Goal: Task Accomplishment & Management: Use online tool/utility

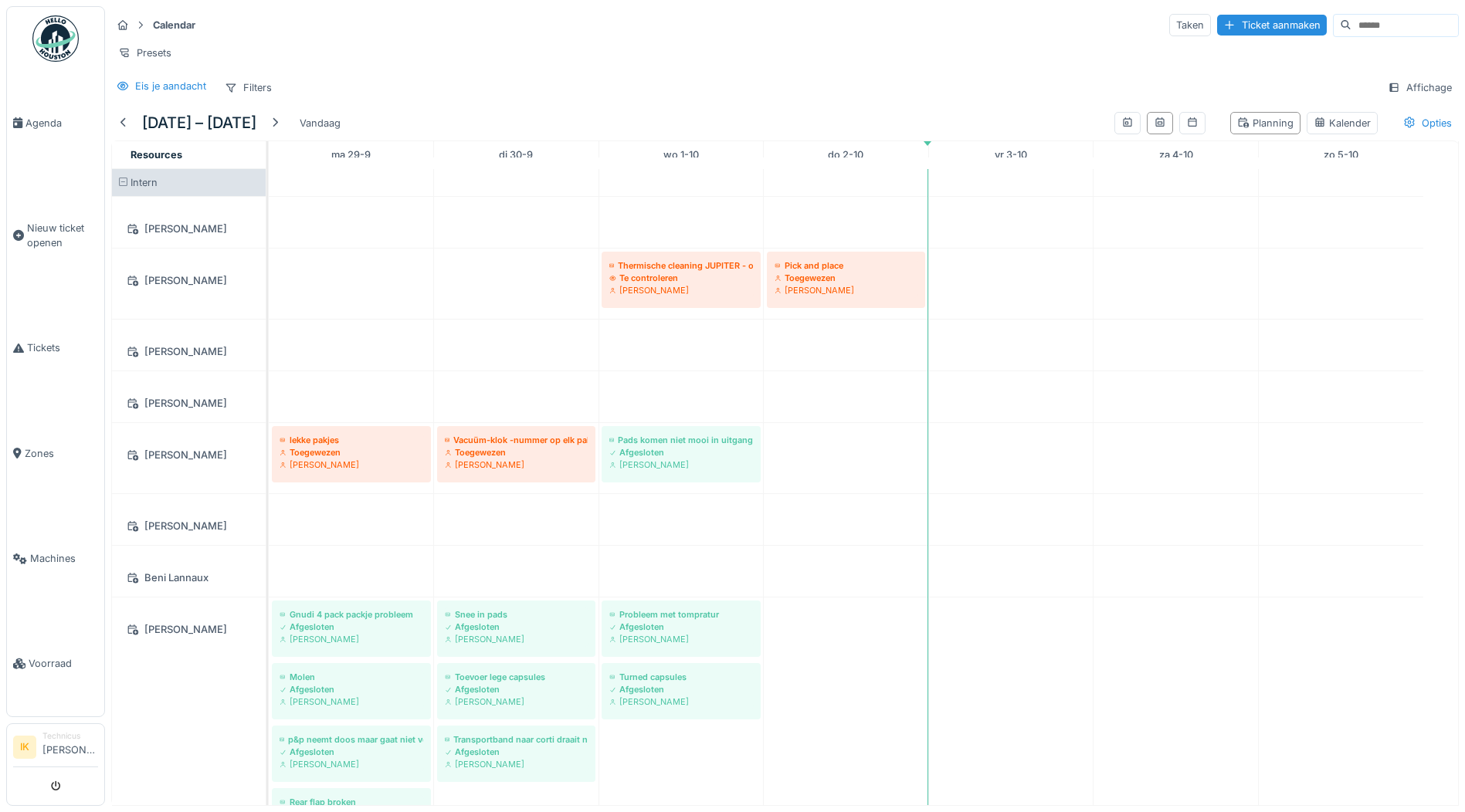
scroll to position [2161, 0]
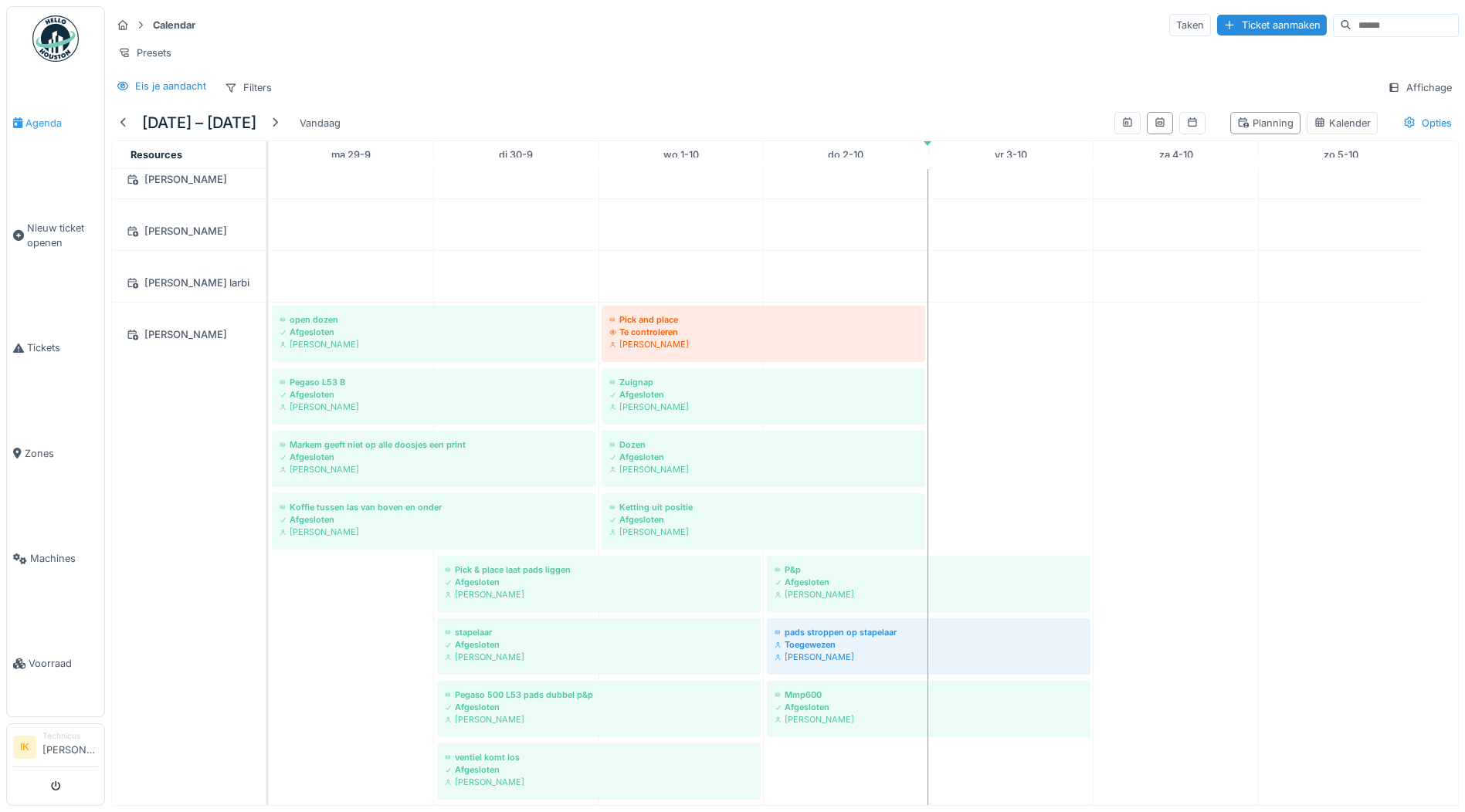
click at [47, 121] on span "Agenda" at bounding box center [62, 123] width 72 height 15
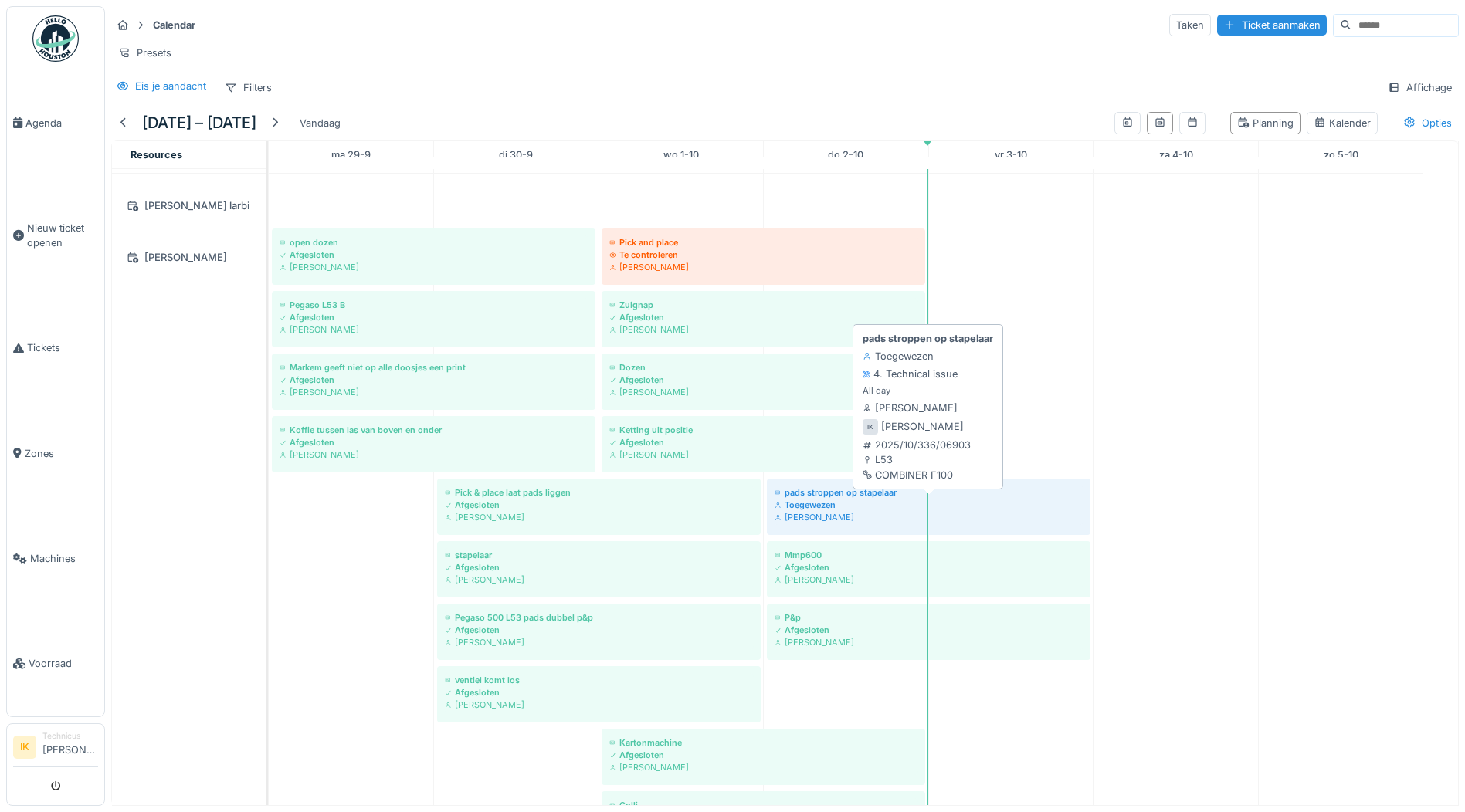
click at [862, 498] on div "pads stroppen op stapelaar" at bounding box center [928, 492] width 308 height 12
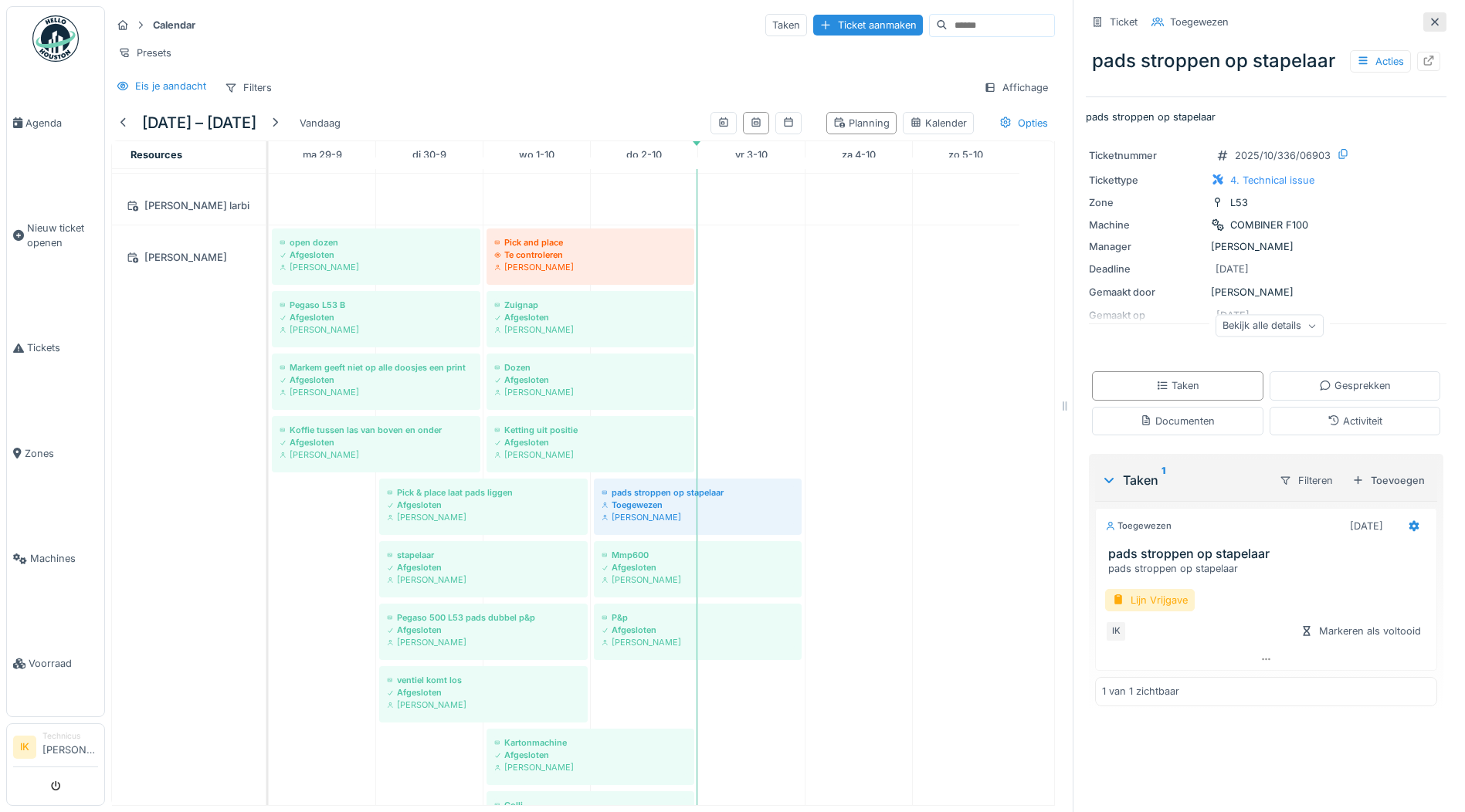
click at [1431, 21] on icon at bounding box center [1434, 21] width 7 height 7
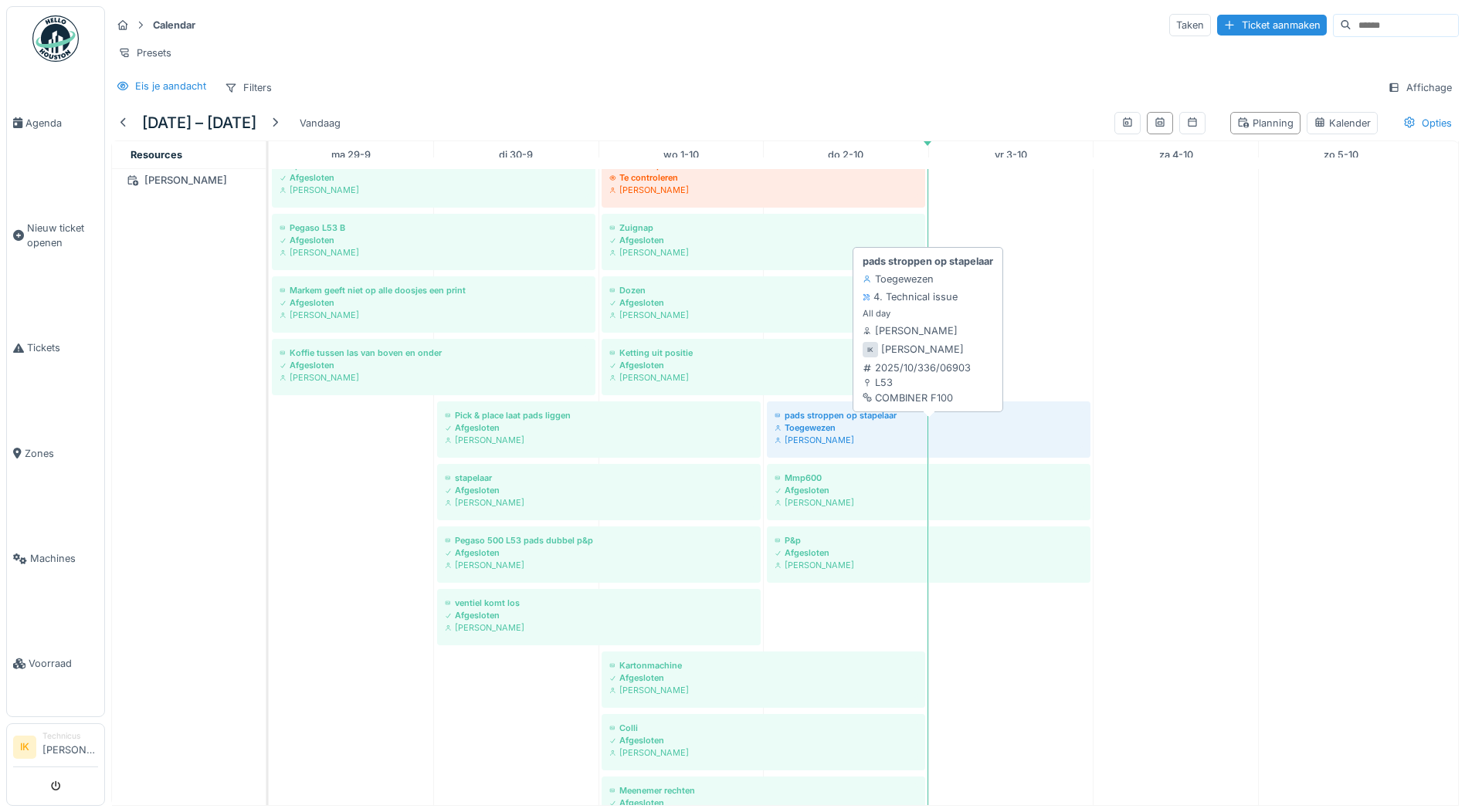
click at [823, 433] on div "Toegewezen" at bounding box center [928, 427] width 308 height 12
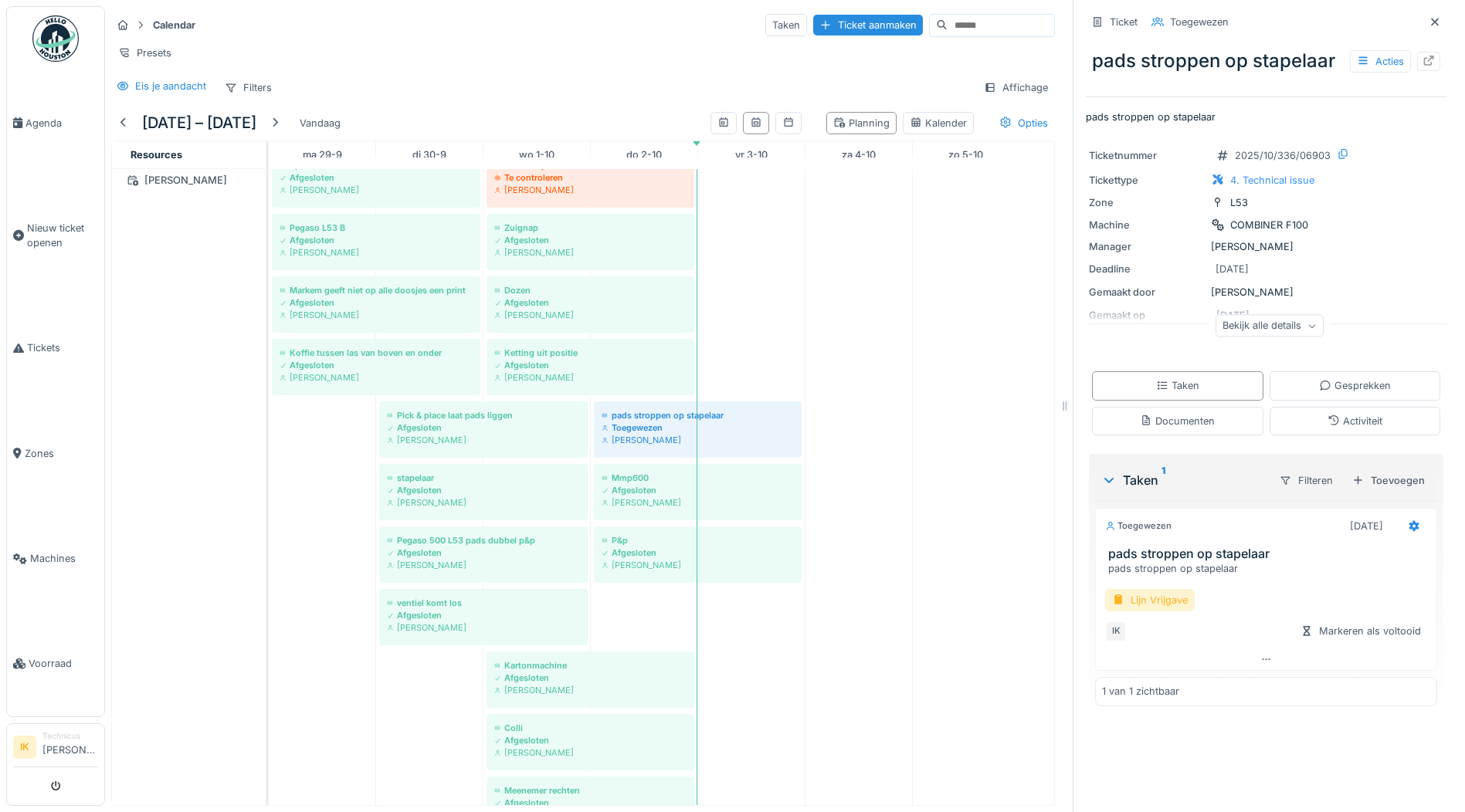
click at [1146, 602] on div "Lijn Vrijgave" at bounding box center [1150, 600] width 90 height 22
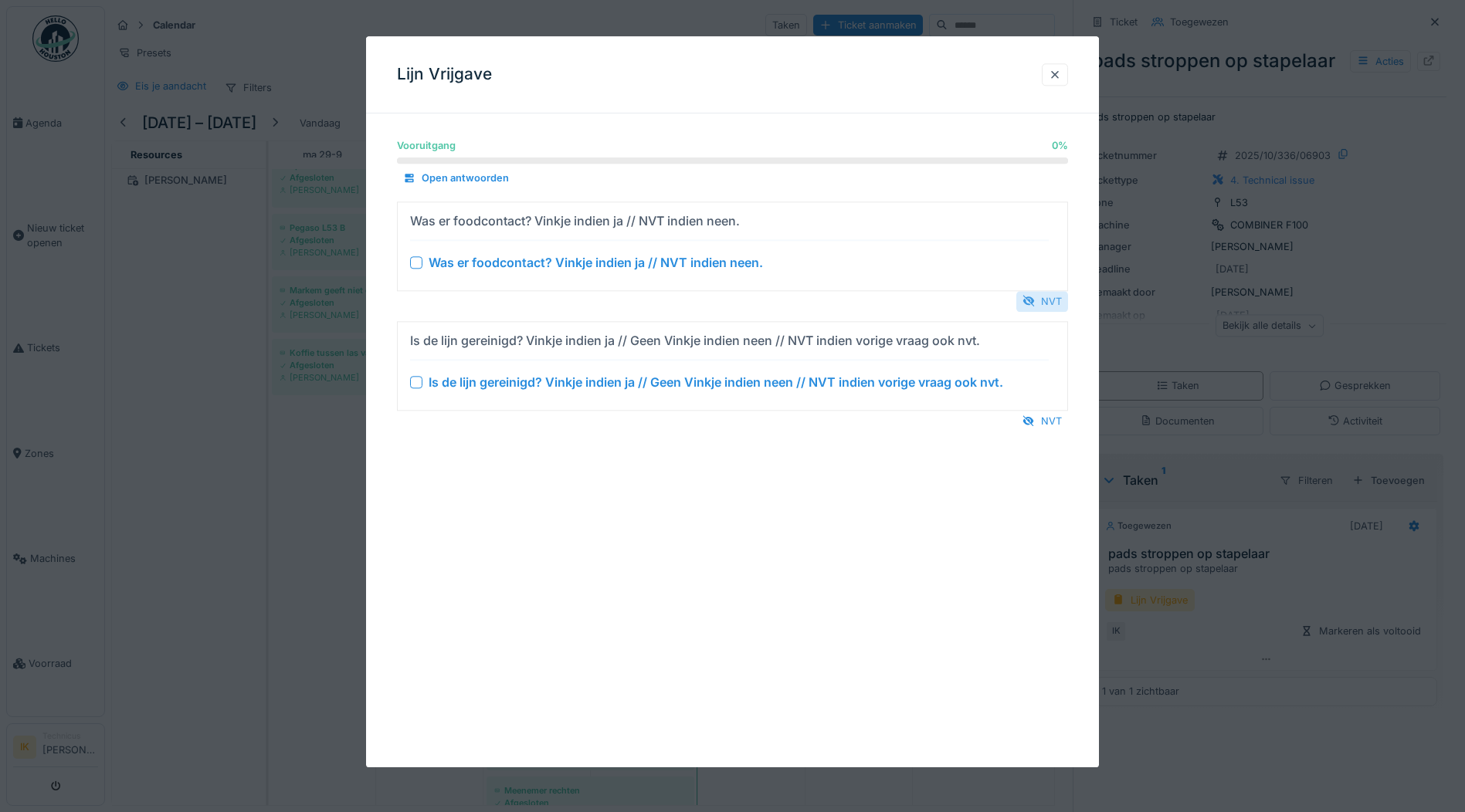
click at [1061, 300] on div "NVT" at bounding box center [1042, 301] width 52 height 21
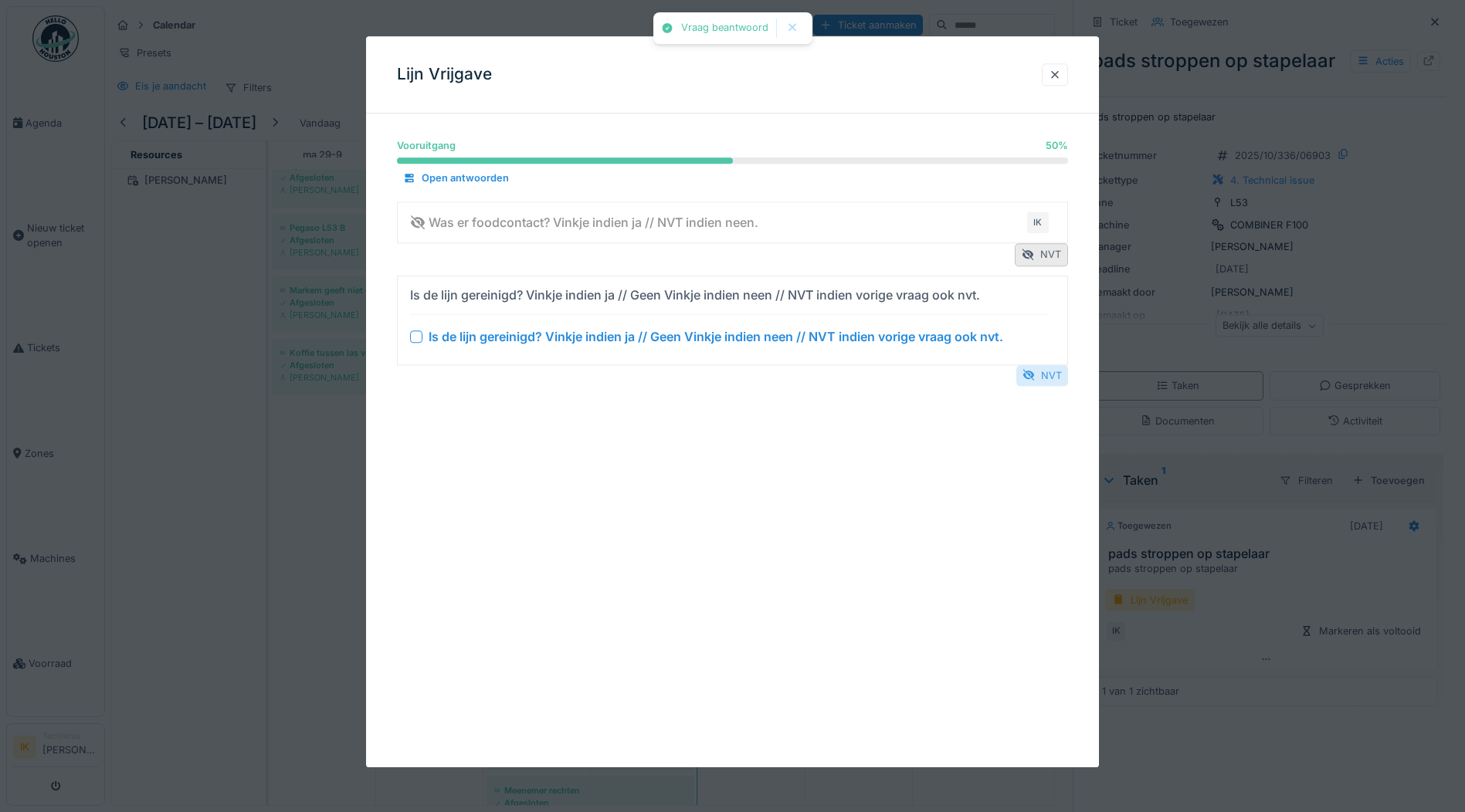
click at [1063, 379] on div "NVT" at bounding box center [1042, 375] width 52 height 21
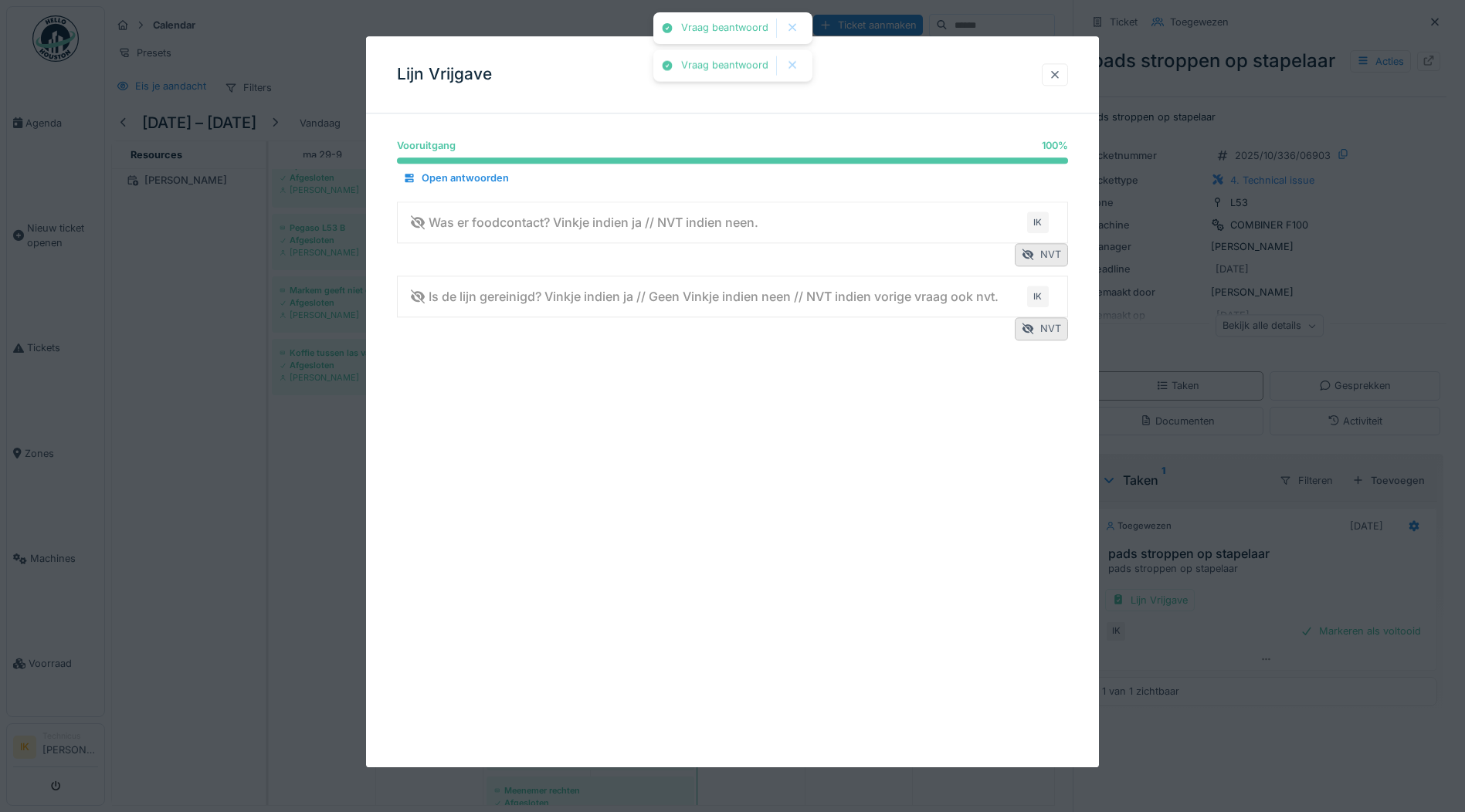
click at [1052, 72] on div at bounding box center [1055, 74] width 27 height 22
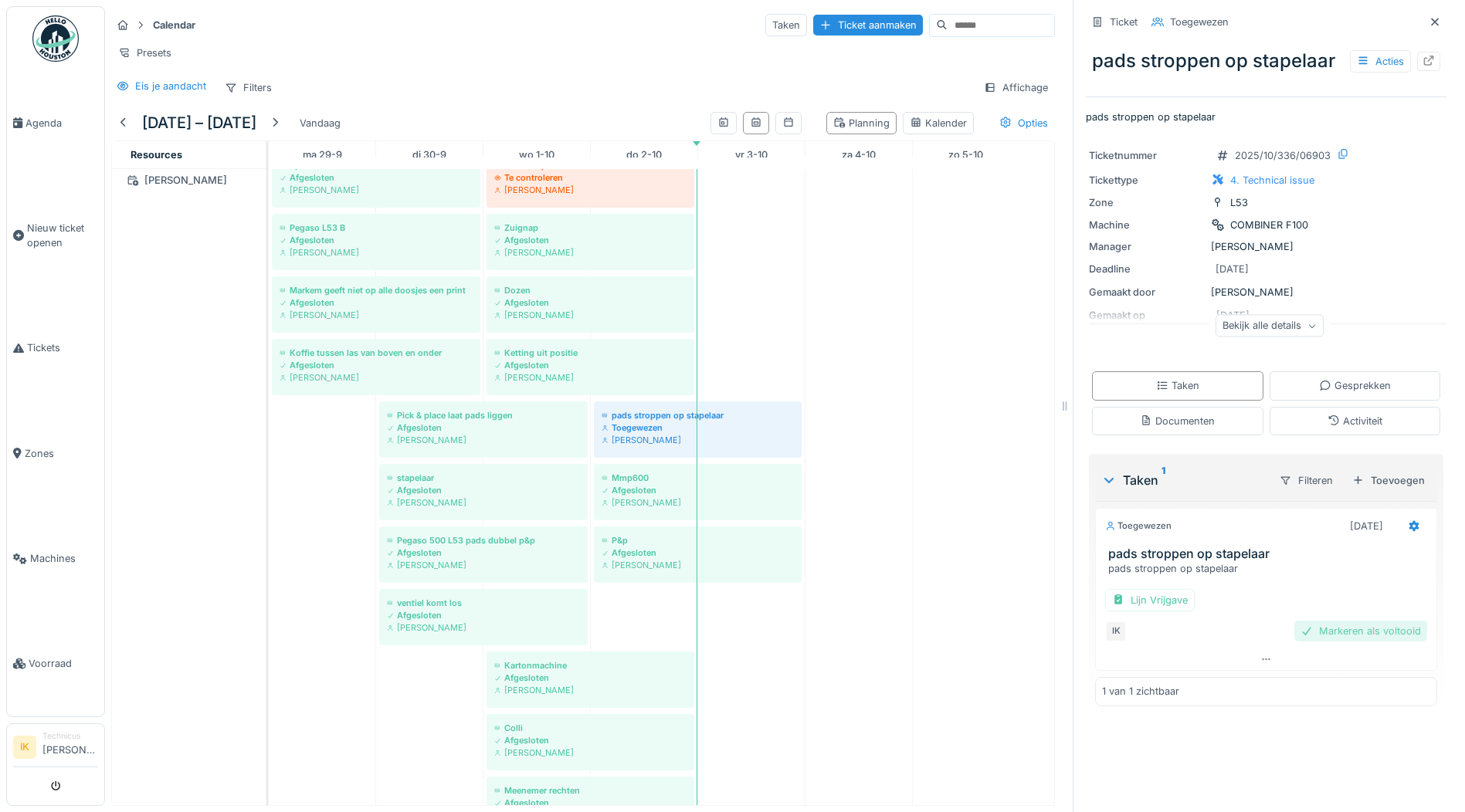
click at [1367, 634] on div "Markeren als voltooid" at bounding box center [1361, 631] width 133 height 21
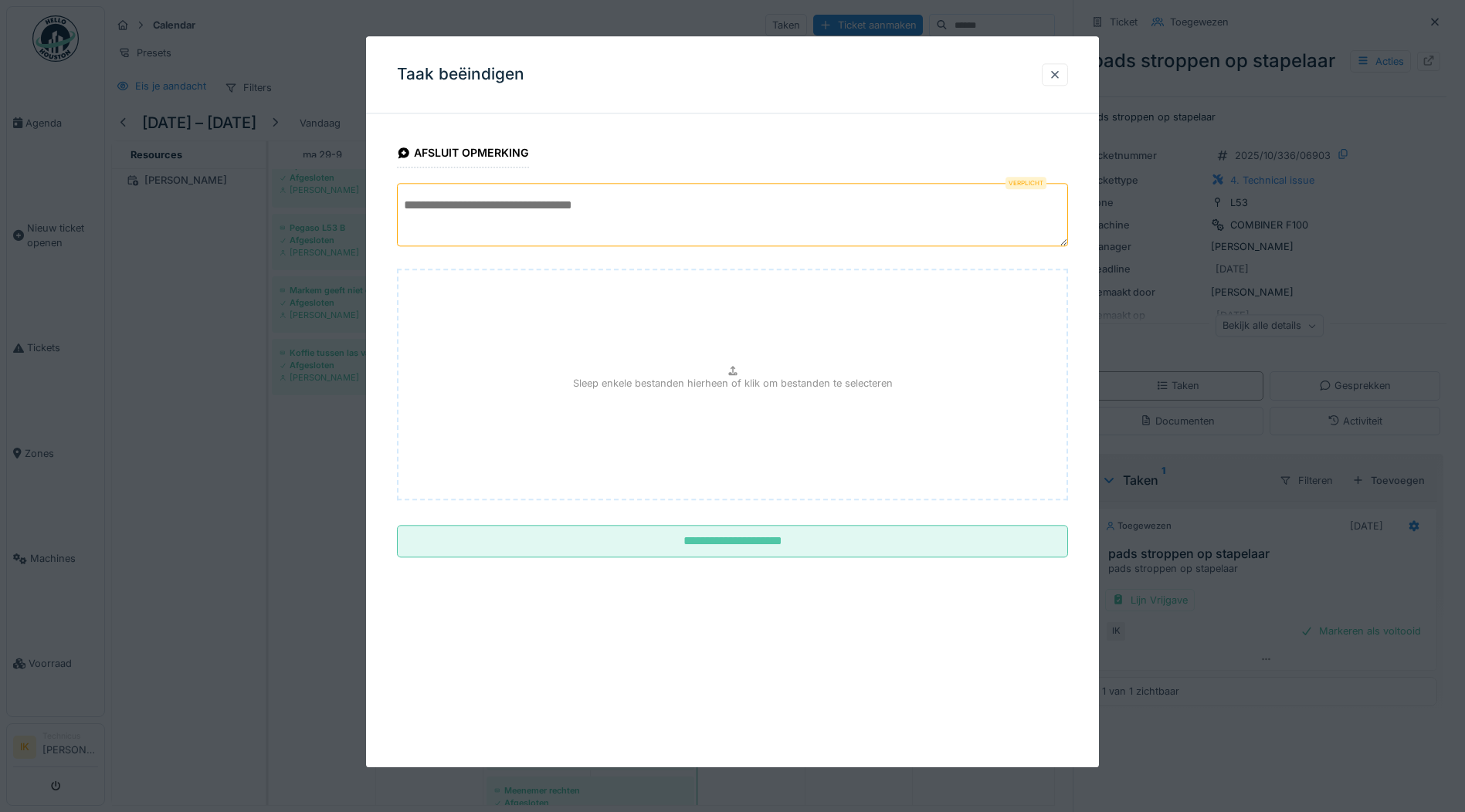
click at [504, 206] on textarea at bounding box center [732, 215] width 671 height 63
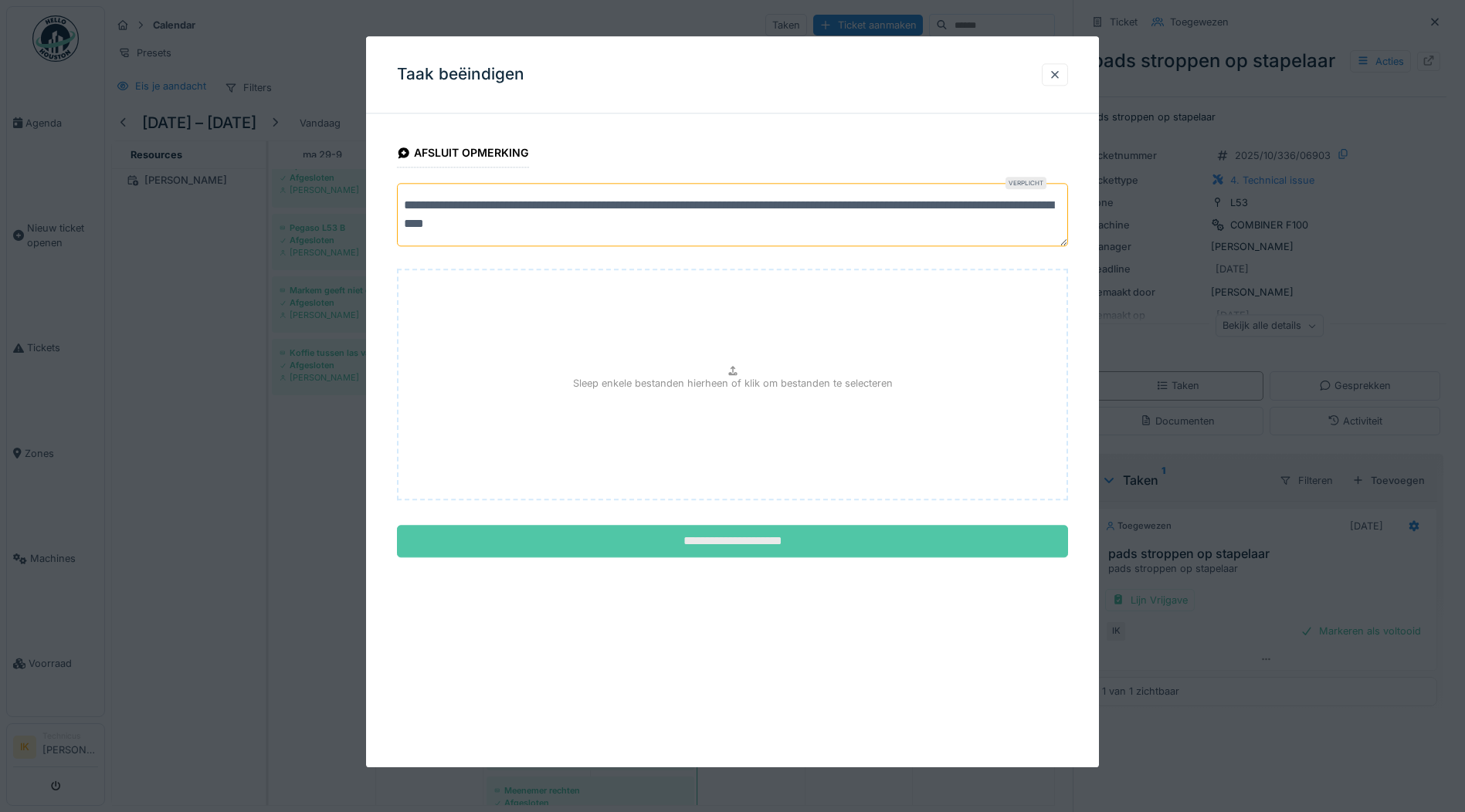
type textarea "**********"
click at [693, 542] on input "**********" at bounding box center [732, 542] width 671 height 32
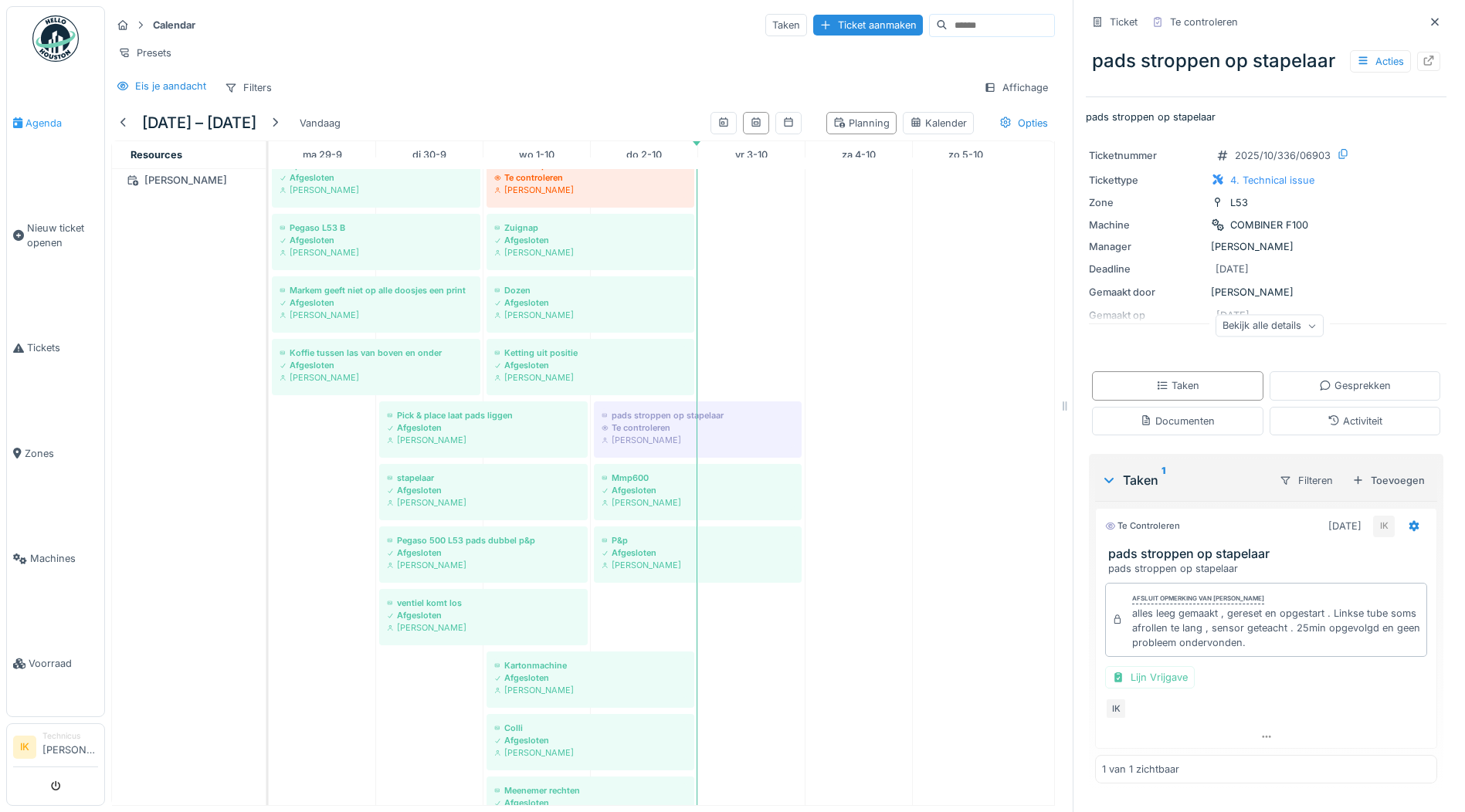
click at [35, 122] on span "Agenda" at bounding box center [62, 123] width 72 height 15
